Goal: Task Accomplishment & Management: Use online tool/utility

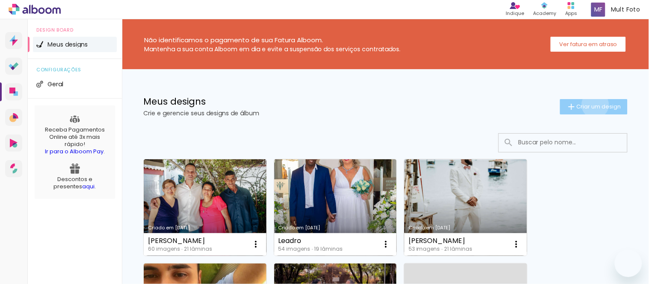
click at [587, 105] on span "Criar um design" at bounding box center [598, 107] width 44 height 6
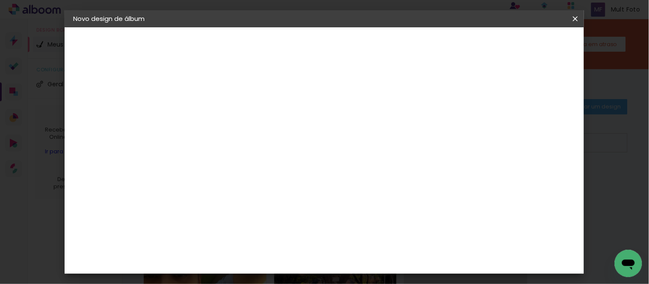
click at [216, 124] on paper-input-container "Título do álbum" at bounding box center [213, 115] width 6 height 22
click at [213, 118] on input at bounding box center [213, 114] width 0 height 13
type input "Ariston"
type paper-input "Ariston"
click at [301, 39] on paper-button "Avançar" at bounding box center [280, 45] width 42 height 15
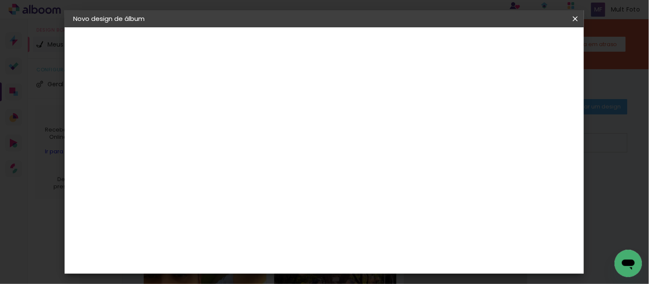
click at [373, 134] on paper-item "Tamanho Livre" at bounding box center [332, 130] width 82 height 19
click at [0, 0] on slot "Tamanho Livre" at bounding box center [0, 0] width 0 height 0
click at [229, 121] on paper-item "Ágata" at bounding box center [235, 130] width 92 height 19
click at [0, 0] on slot "Avançar" at bounding box center [0, 0] width 0 height 0
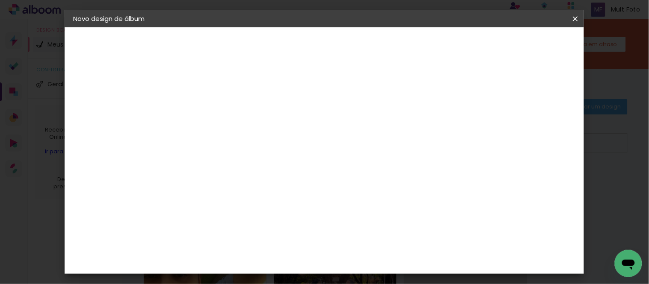
click at [246, 142] on input "text" at bounding box center [229, 148] width 33 height 13
click at [331, 156] on paper-item "Book" at bounding box center [379, 158] width 171 height 17
type input "Book"
click at [271, 170] on div "Horizontal" at bounding box center [251, 176] width 40 height 19
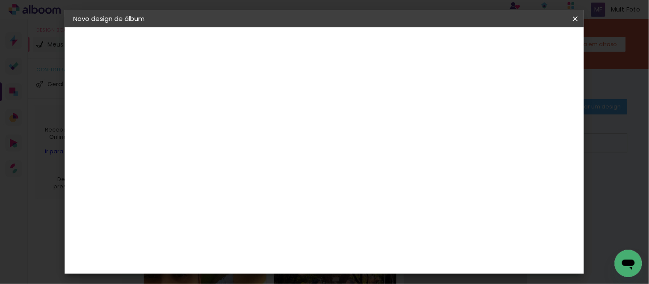
click at [271, 198] on span "30 × 30" at bounding box center [251, 207] width 40 height 18
click at [0, 0] on slot "Avançar" at bounding box center [0, 0] width 0 height 0
click at [391, 42] on span "Iniciar design" at bounding box center [377, 48] width 29 height 12
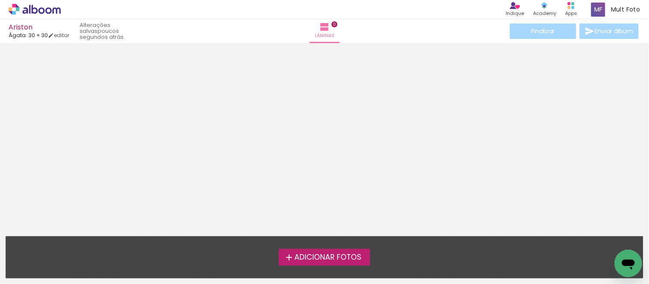
click at [345, 254] on span "Adicionar Fotos" at bounding box center [327, 258] width 67 height 8
click at [0, 0] on input "file" at bounding box center [0, 0] width 0 height 0
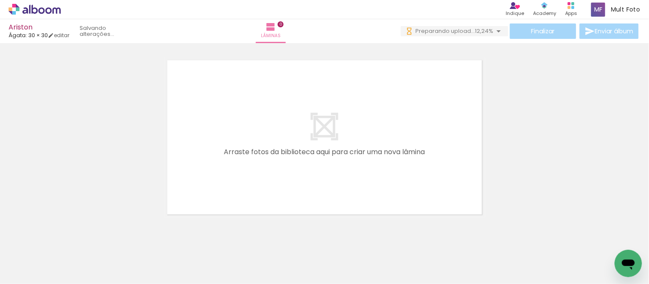
click at [139, 252] on div at bounding box center [133, 255] width 42 height 28
click at [137, 259] on div at bounding box center [133, 255] width 42 height 28
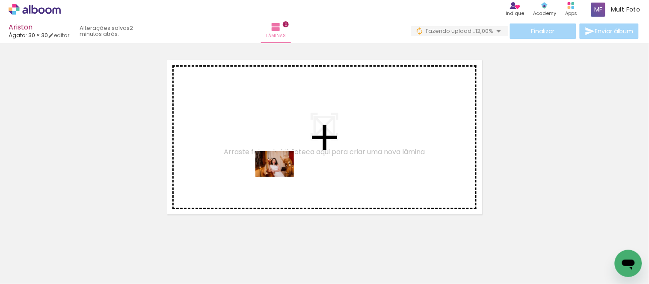
drag, startPoint x: 137, startPoint y: 259, endPoint x: 316, endPoint y: 162, distance: 202.8
click at [316, 162] on quentale-workspace at bounding box center [324, 142] width 649 height 284
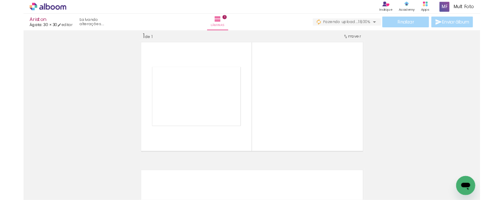
scroll to position [11, 0]
